Goal: Information Seeking & Learning: Learn about a topic

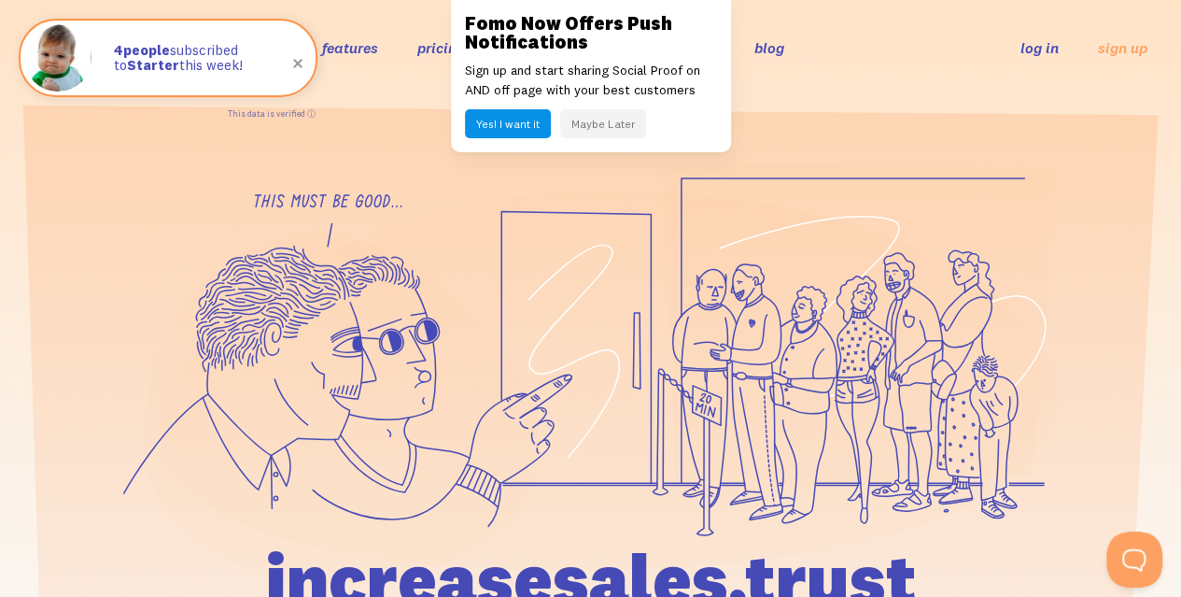
click at [605, 126] on button "Maybe Later" at bounding box center [603, 123] width 86 height 29
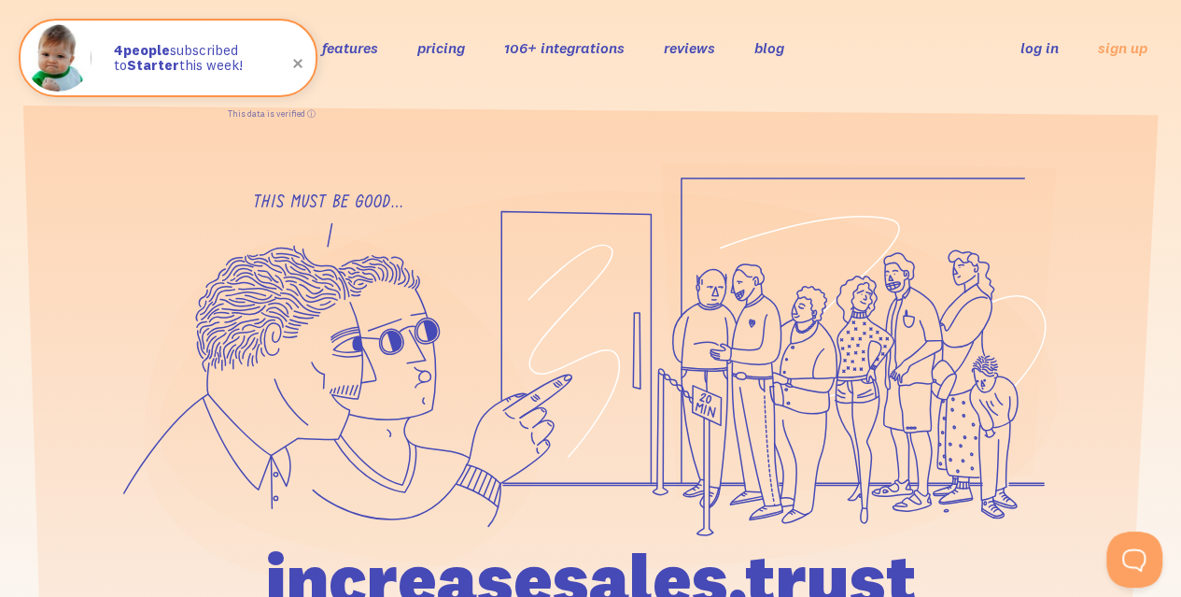
click at [455, 40] on link "pricing" at bounding box center [441, 47] width 48 height 19
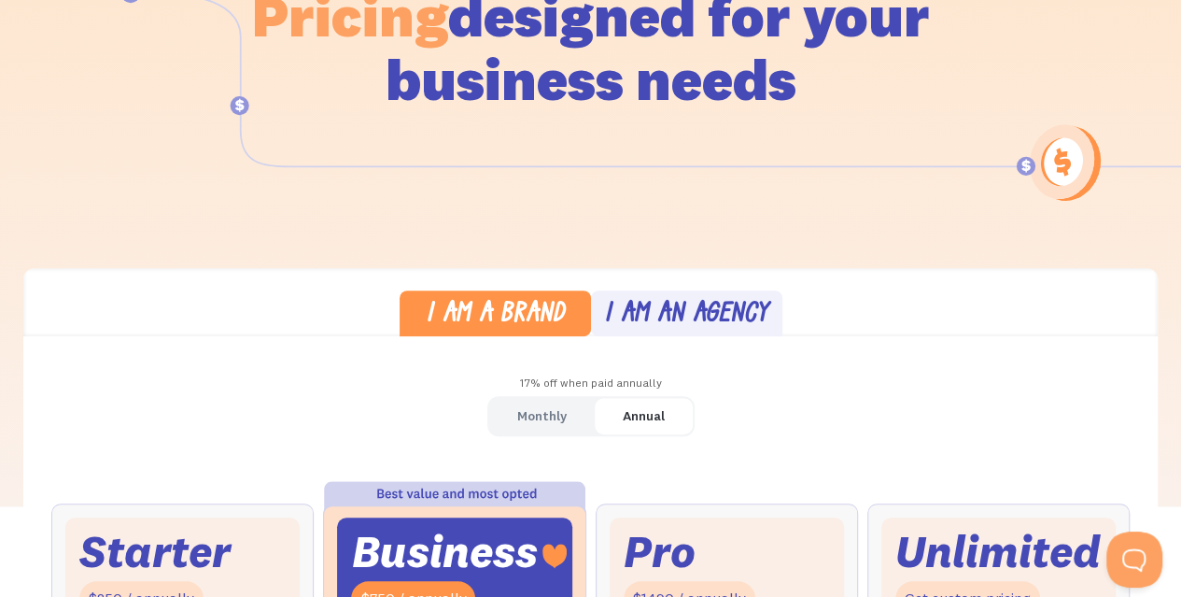
scroll to position [243, 0]
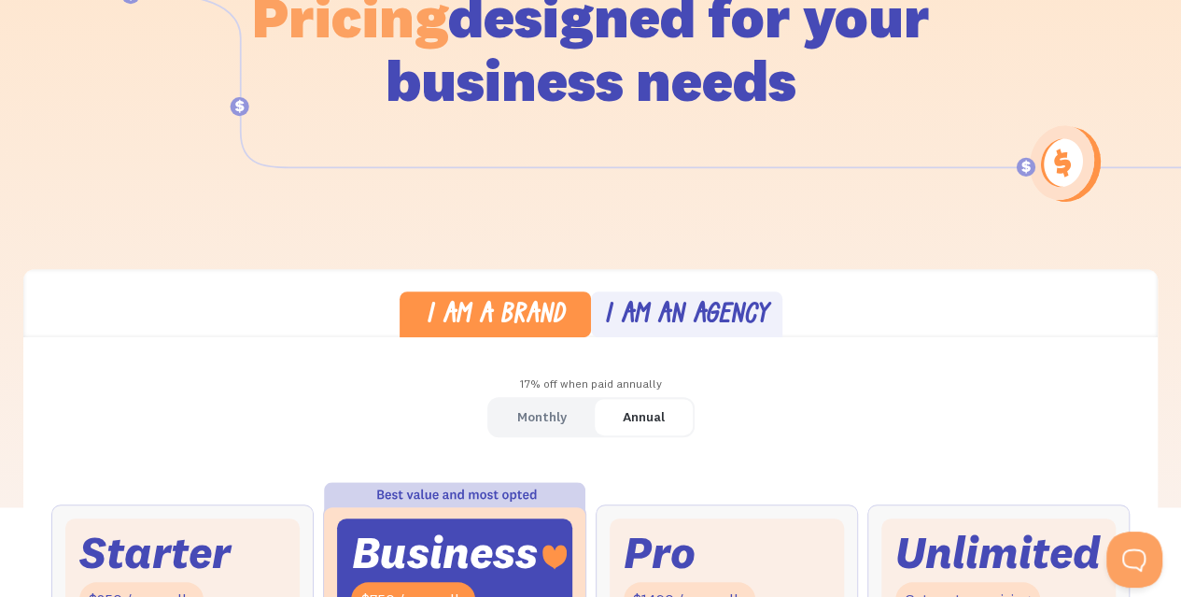
click at [545, 414] on div "Monthly" at bounding box center [541, 416] width 49 height 27
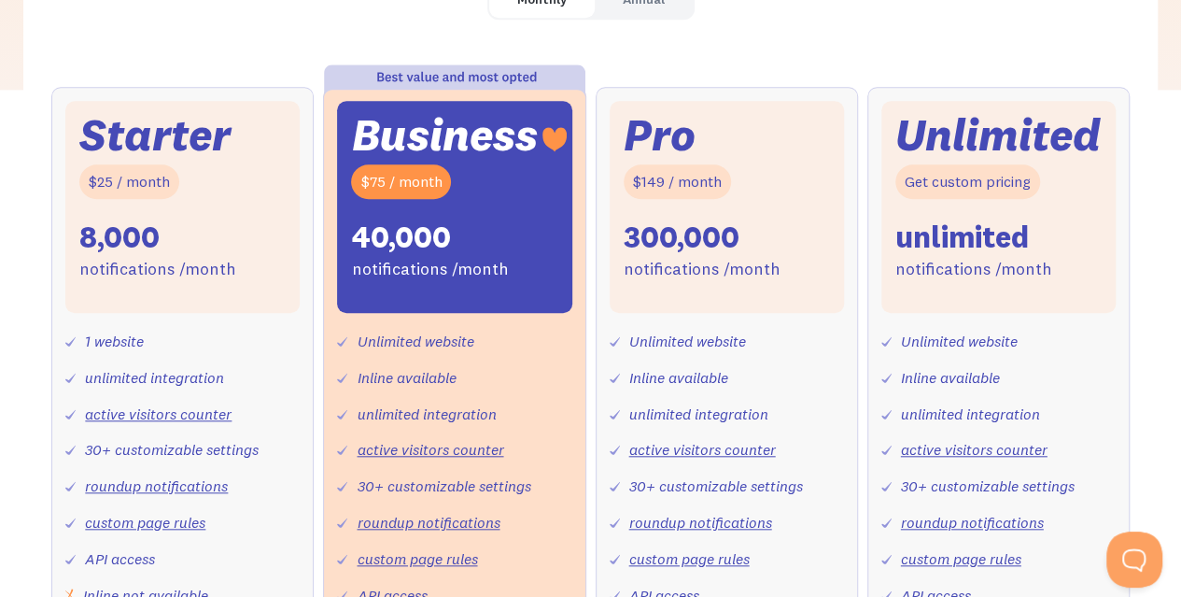
scroll to position [659, 0]
